Goal: Obtain resource: Download file/media

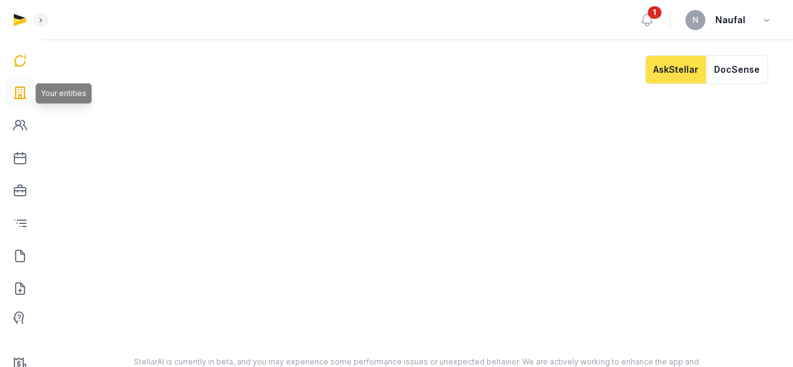
click at [30, 89] on link at bounding box center [20, 93] width 30 height 30
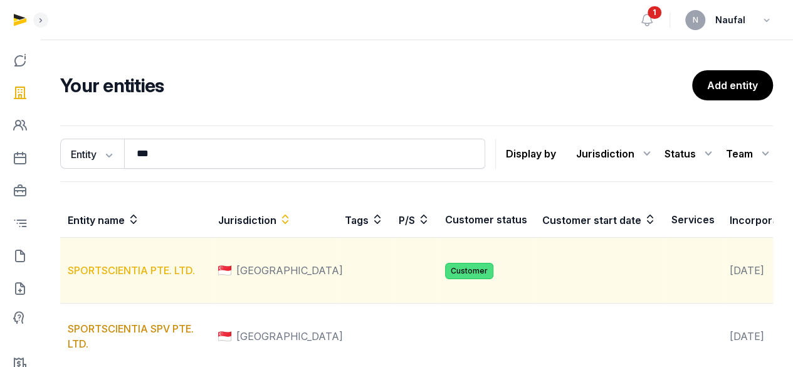
click at [147, 276] on link "SPORTSCIENTIA PTE. LTD." at bounding box center [131, 270] width 127 height 13
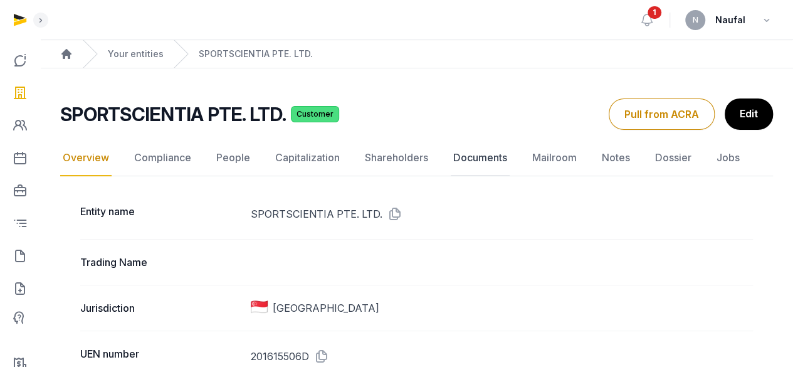
click at [469, 158] on link "Documents" at bounding box center [479, 158] width 59 height 36
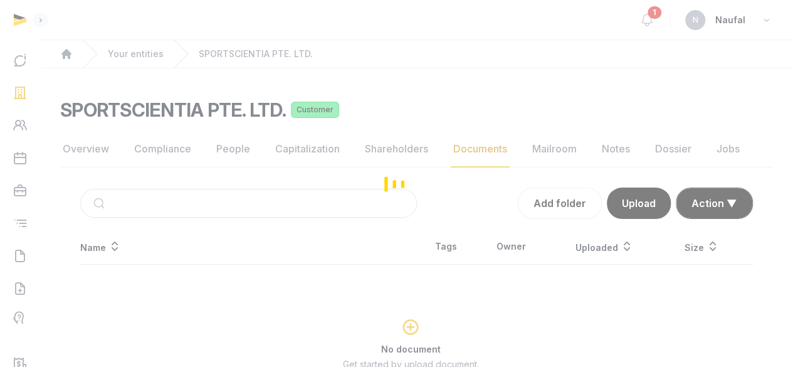
scroll to position [117, 0]
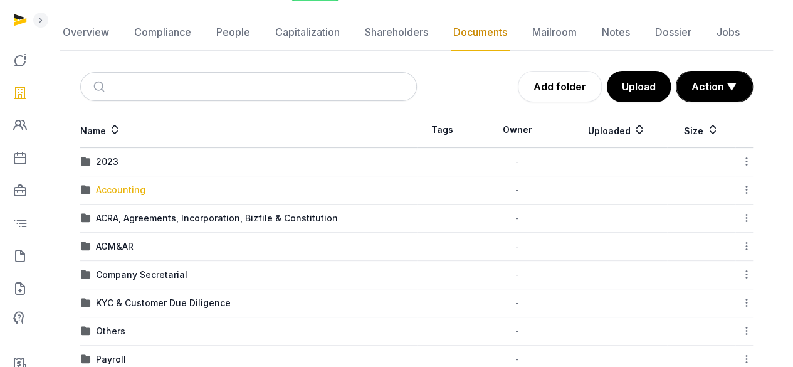
click at [131, 191] on div "Accounting" at bounding box center [120, 190] width 49 height 13
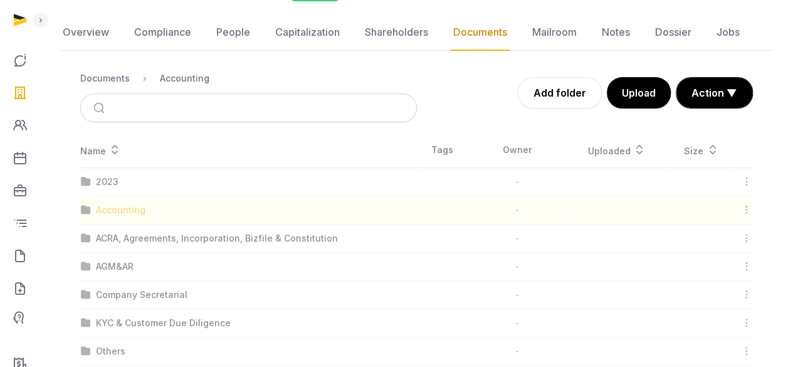
scroll to position [89, 0]
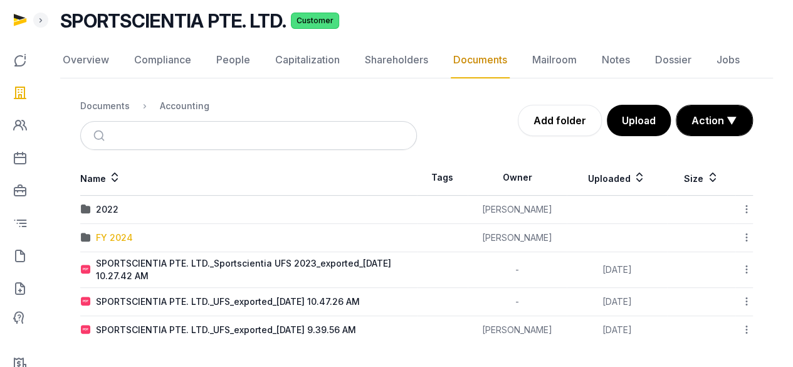
click at [111, 232] on div "FY 2024" at bounding box center [114, 237] width 37 height 13
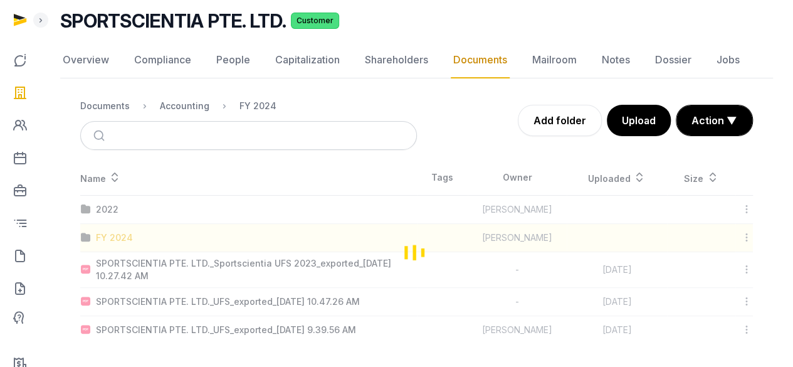
click at [111, 232] on div "Loading" at bounding box center [416, 252] width 712 height 184
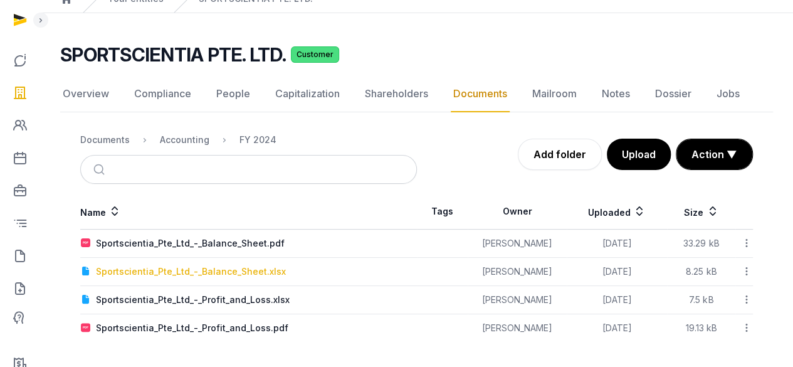
scroll to position [53, 0]
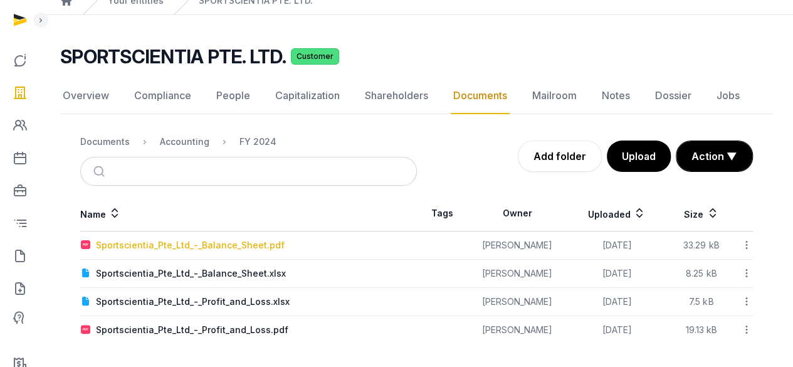
click at [252, 246] on div "Sportscientia_Pte_Ltd_-_Balance_Sheet.pdf" at bounding box center [190, 245] width 189 height 13
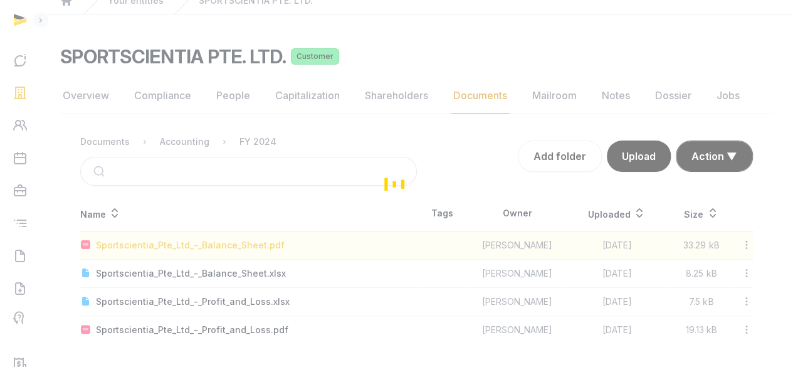
click at [252, 246] on div "Loading" at bounding box center [396, 183] width 793 height 367
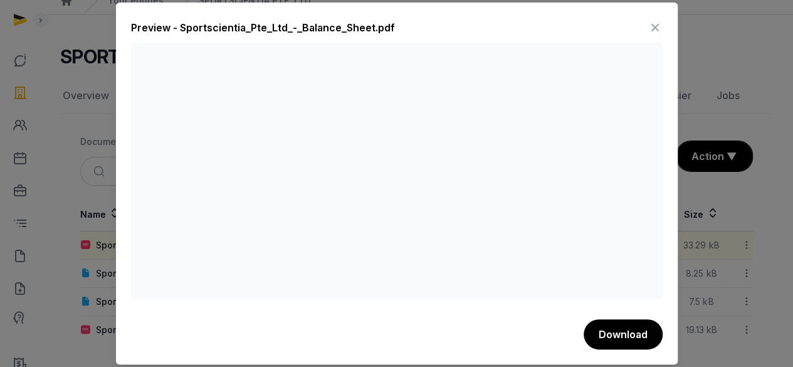
click at [402, 24] on div "Preview - Sportscientia_Pte_Ltd_-_Balance_Sheet.pdf" at bounding box center [396, 30] width 531 height 25
click at [652, 24] on icon at bounding box center [654, 28] width 15 height 20
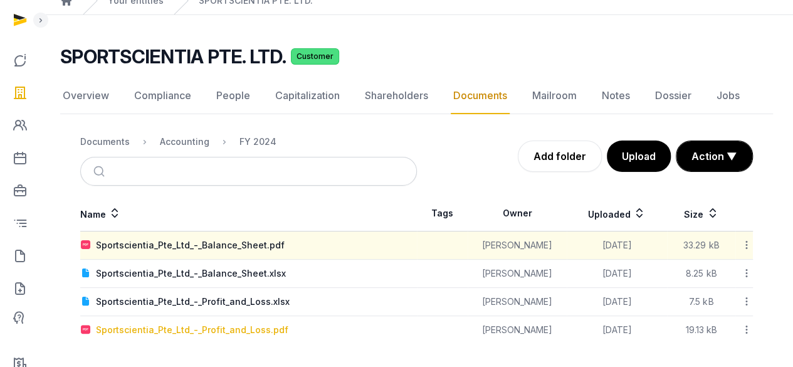
click at [262, 326] on div "Sportscientia_Pte_Ltd_-_Profit_and_Loss.pdf" at bounding box center [192, 329] width 192 height 13
click at [0, 0] on div "Loading" at bounding box center [0, 0] width 0 height 0
